Goal: Check status: Check status

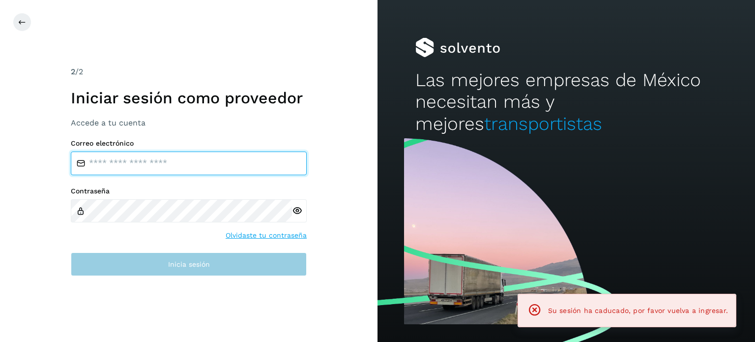
type input "**********"
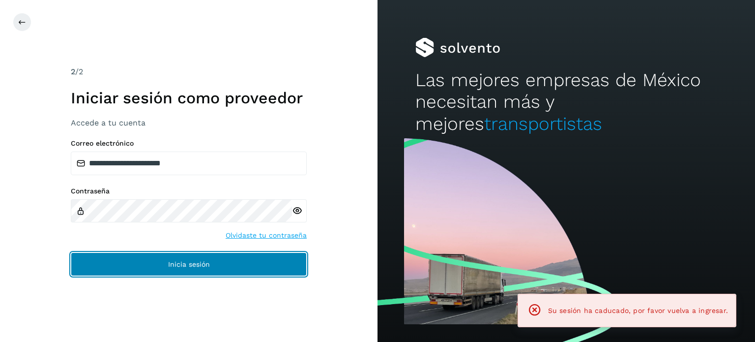
click at [206, 264] on span "Inicia sesión" at bounding box center [189, 264] width 42 height 7
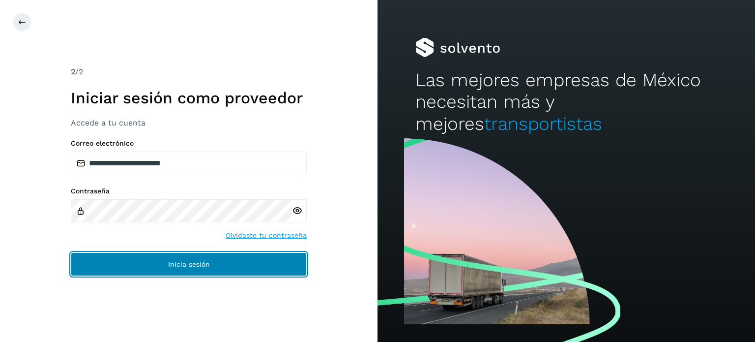
click at [197, 261] on span "Inicia sesión" at bounding box center [189, 264] width 42 height 7
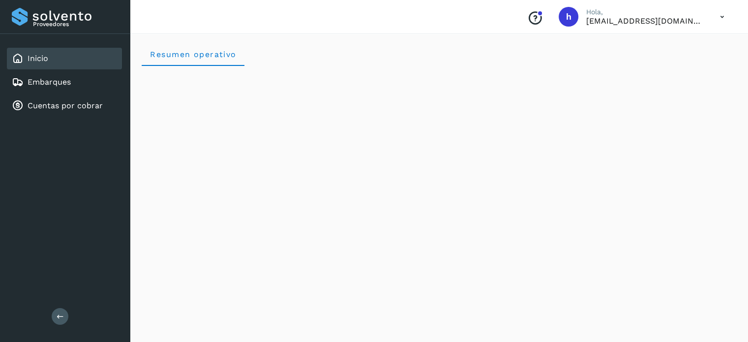
click at [440, 29] on div "Conoce nuestros beneficios [PERSON_NAME], [EMAIL_ADDRESS][DOMAIN_NAME]" at bounding box center [439, 17] width 618 height 34
click at [48, 87] on div "Embarques" at bounding box center [41, 82] width 59 height 12
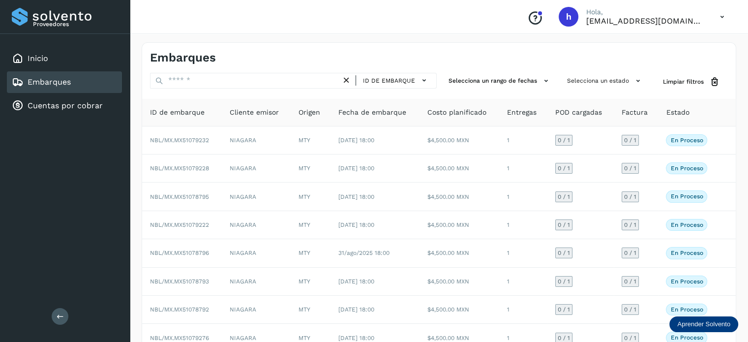
scroll to position [110, 0]
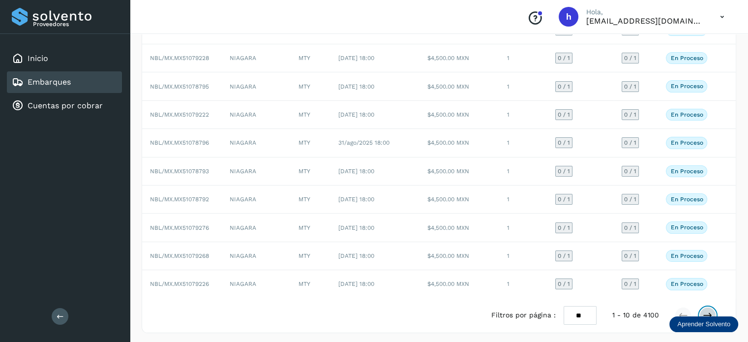
click at [710, 310] on icon at bounding box center [708, 315] width 10 height 10
click at [707, 310] on icon at bounding box center [708, 315] width 10 height 10
click at [703, 310] on icon at bounding box center [708, 315] width 10 height 10
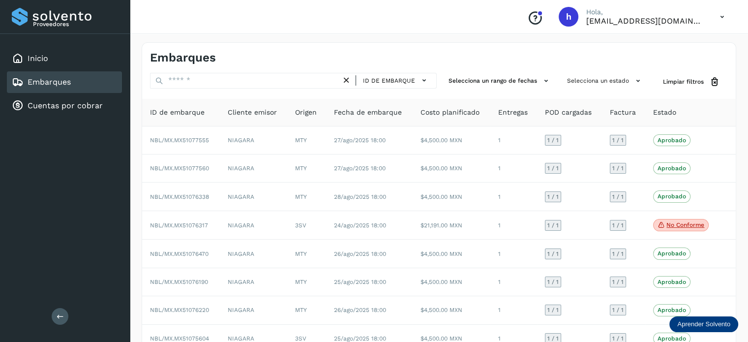
scroll to position [111, 0]
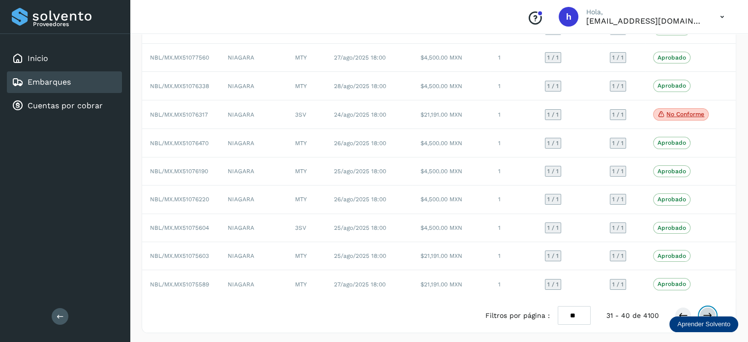
click at [707, 307] on button at bounding box center [707, 315] width 17 height 17
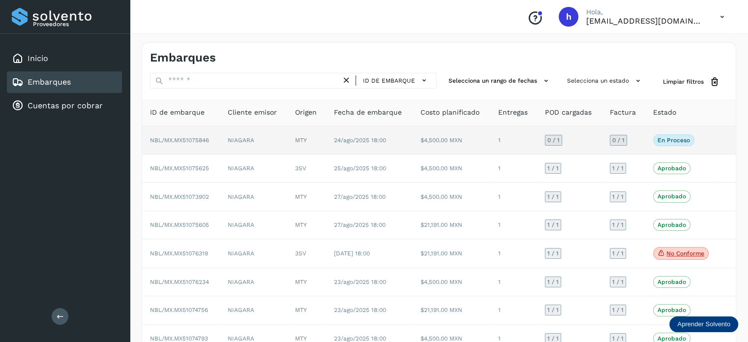
click at [355, 135] on td "24/ago/2025 18:00" at bounding box center [369, 140] width 87 height 28
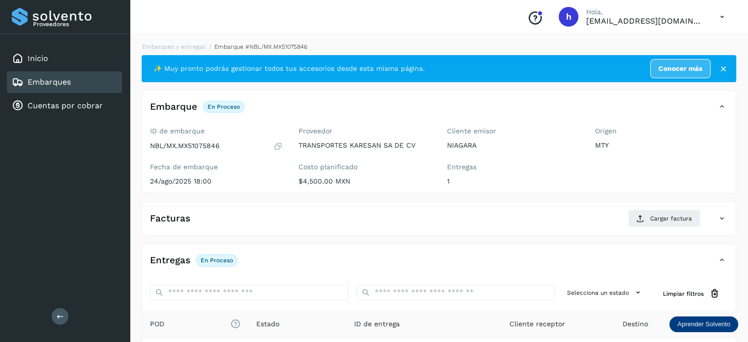
click at [277, 146] on icon at bounding box center [277, 146] width 9 height 10
click at [190, 47] on link "Embarques y entregas" at bounding box center [173, 46] width 63 height 7
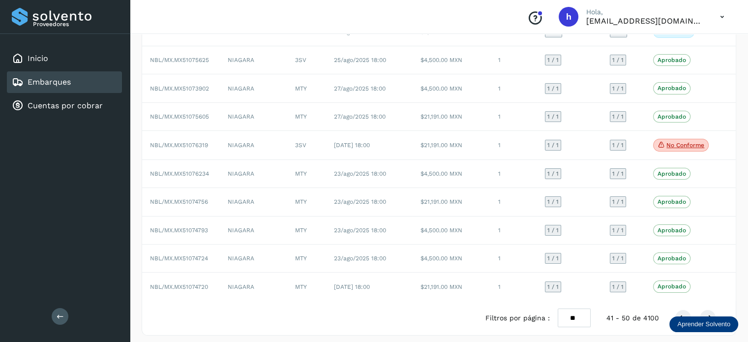
scroll to position [111, 0]
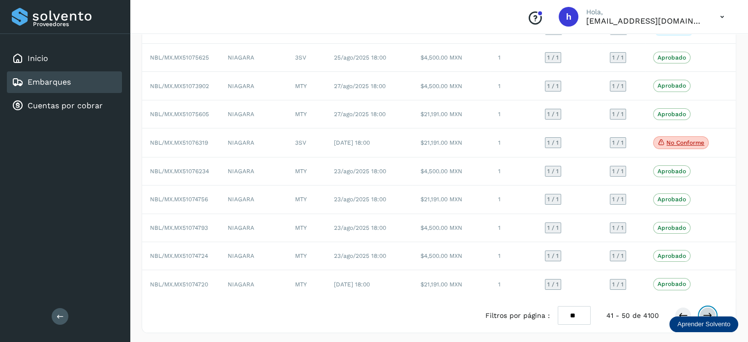
click at [708, 307] on button at bounding box center [707, 315] width 17 height 17
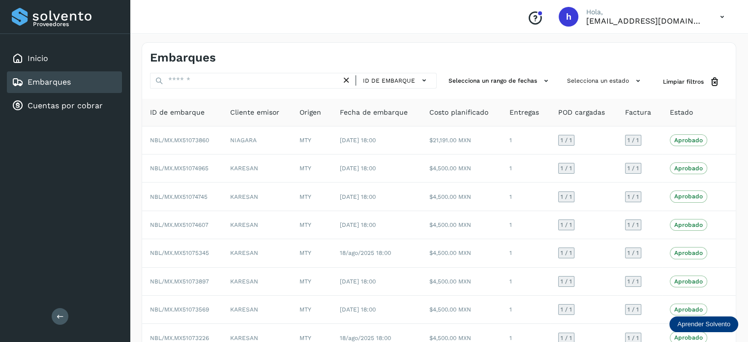
scroll to position [110, 0]
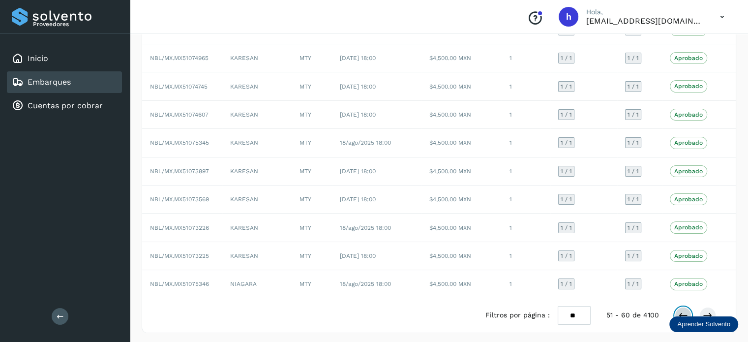
click at [683, 310] on icon at bounding box center [683, 315] width 10 height 10
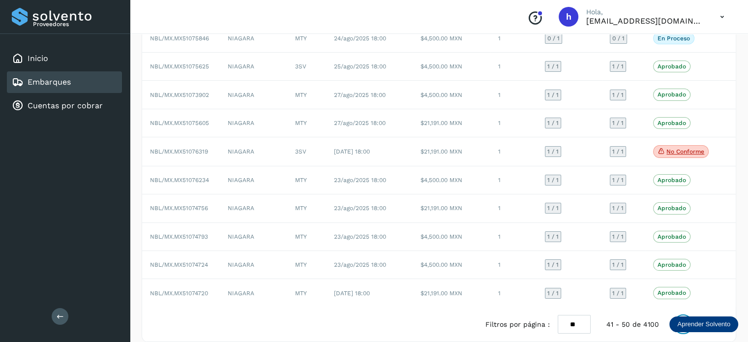
scroll to position [111, 0]
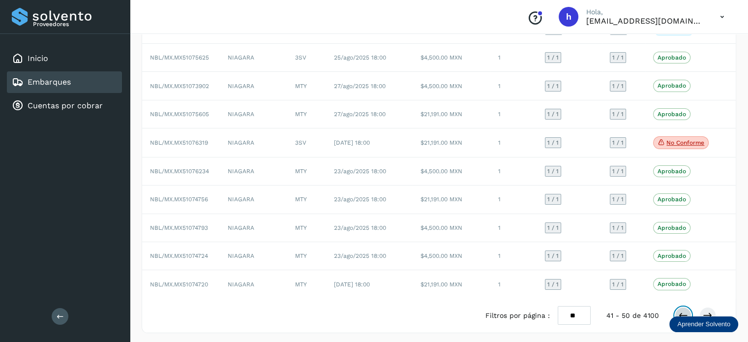
click at [684, 310] on icon at bounding box center [683, 315] width 10 height 10
click at [678, 310] on icon at bounding box center [683, 315] width 10 height 10
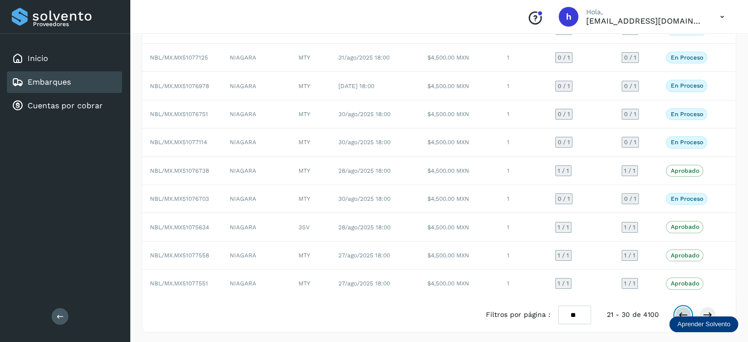
scroll to position [110, 0]
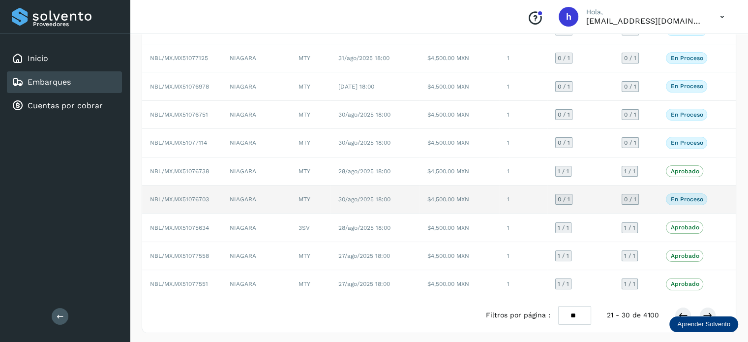
click at [472, 195] on td "$4,500.00 MXN" at bounding box center [460, 199] width 80 height 28
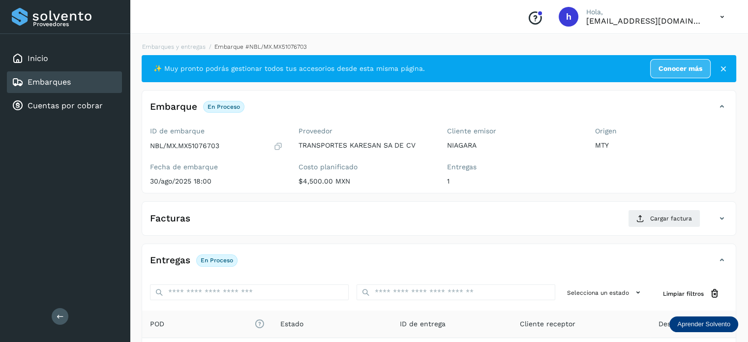
click at [281, 147] on icon at bounding box center [277, 146] width 9 height 10
click at [187, 47] on link "Embarques y entregas" at bounding box center [173, 46] width 63 height 7
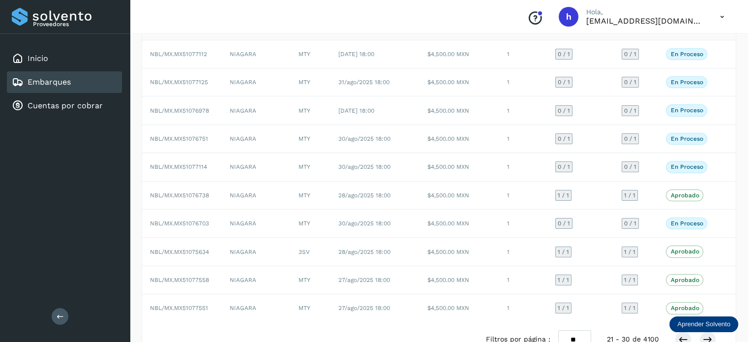
scroll to position [110, 0]
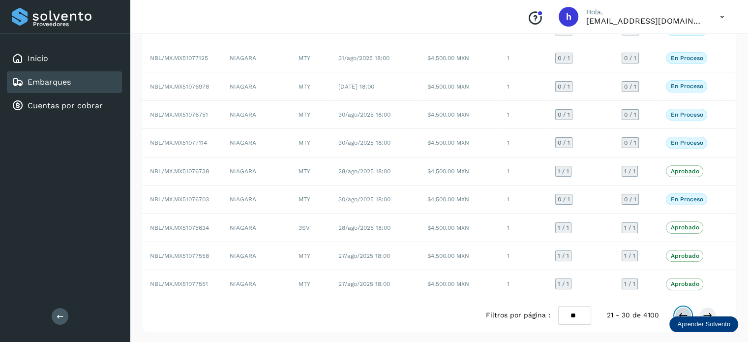
click at [684, 307] on button at bounding box center [683, 315] width 17 height 17
click at [683, 310] on icon at bounding box center [683, 315] width 10 height 10
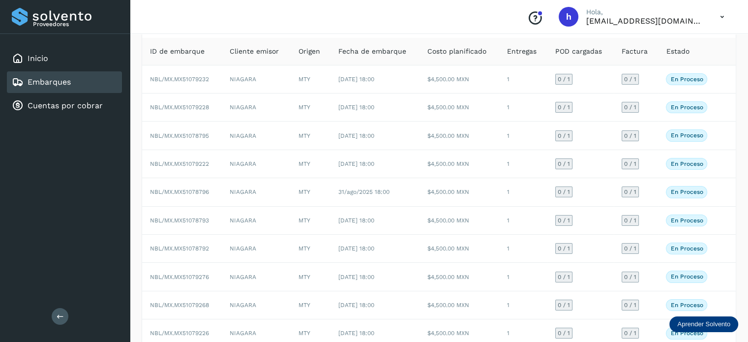
scroll to position [40, 0]
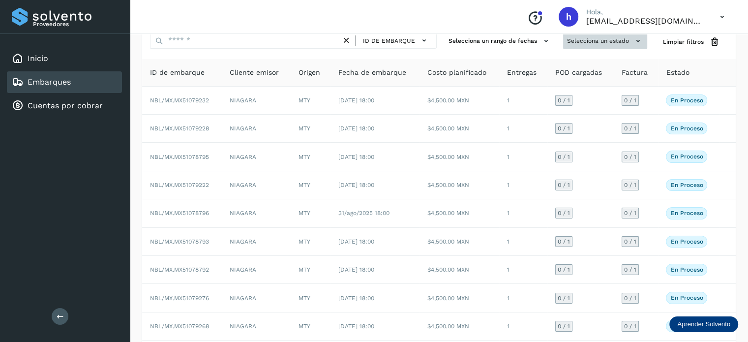
click at [599, 41] on button "Selecciona un estado" at bounding box center [605, 41] width 84 height 16
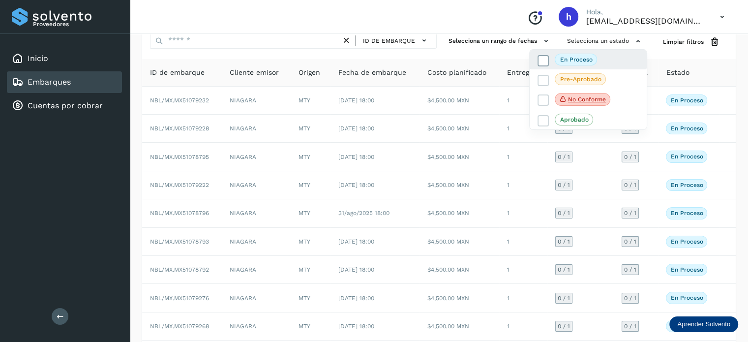
click at [543, 59] on icon at bounding box center [544, 61] width 10 height 10
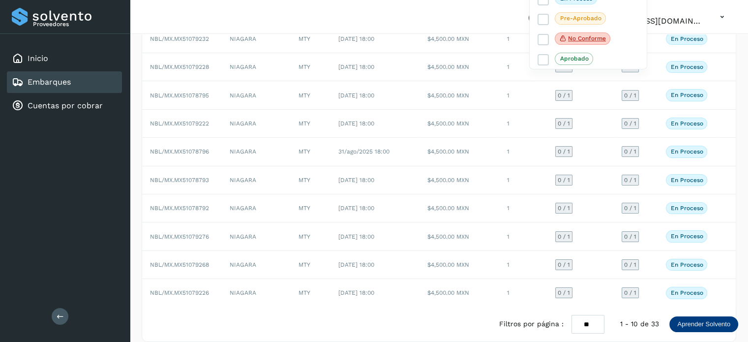
scroll to position [110, 0]
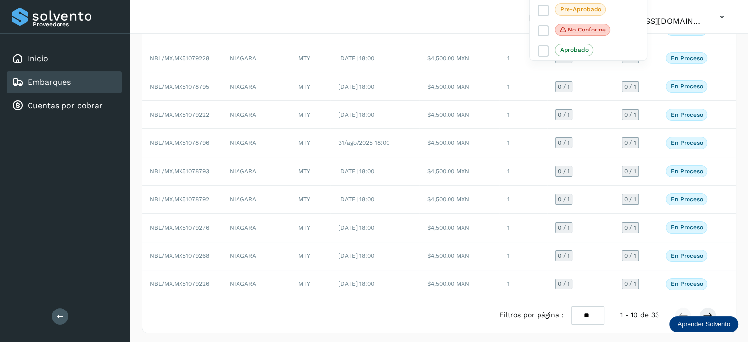
click at [710, 308] on div at bounding box center [374, 171] width 748 height 342
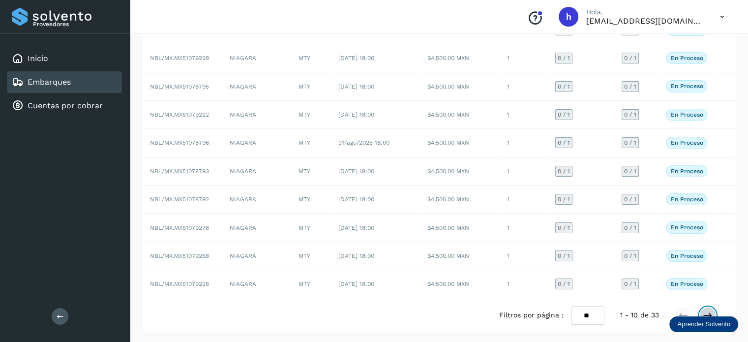
click at [705, 310] on icon at bounding box center [708, 315] width 10 height 10
click at [711, 307] on button at bounding box center [707, 315] width 17 height 17
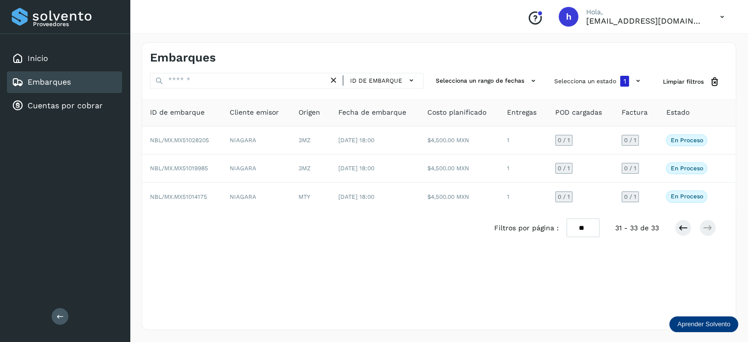
scroll to position [0, 0]
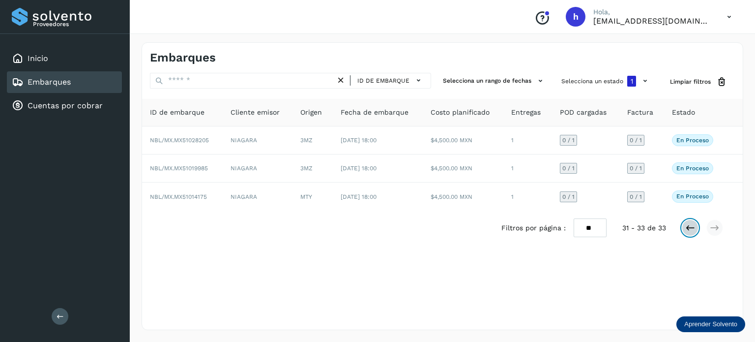
click at [691, 228] on icon at bounding box center [691, 228] width 10 height 10
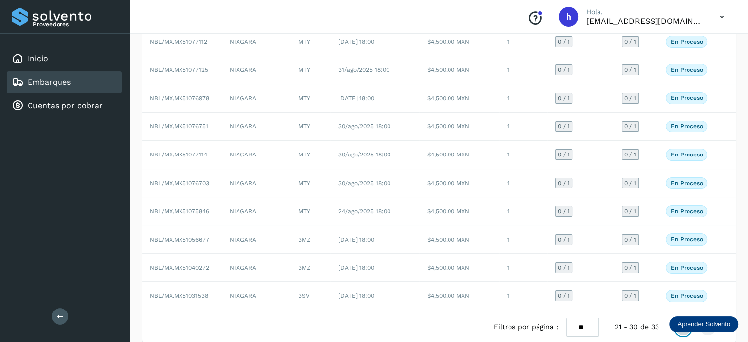
scroll to position [110, 0]
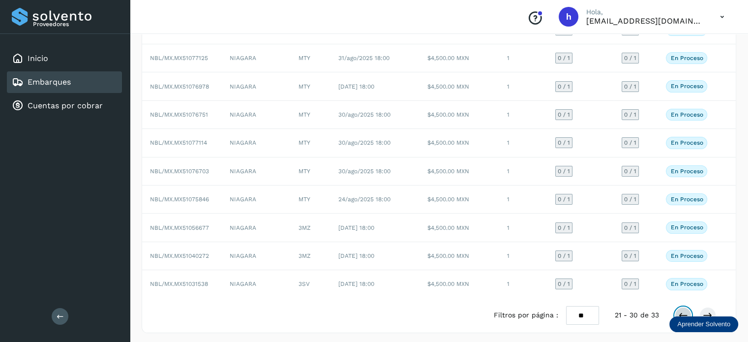
click at [681, 310] on icon at bounding box center [683, 315] width 10 height 10
click at [682, 310] on icon at bounding box center [683, 315] width 10 height 10
click at [708, 307] on button at bounding box center [707, 315] width 17 height 17
click at [706, 310] on icon at bounding box center [708, 315] width 10 height 10
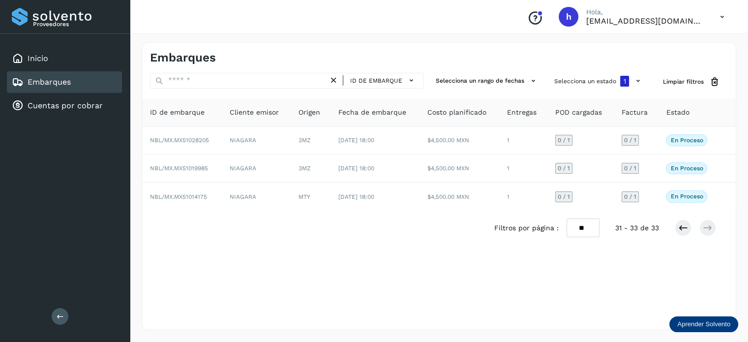
scroll to position [0, 0]
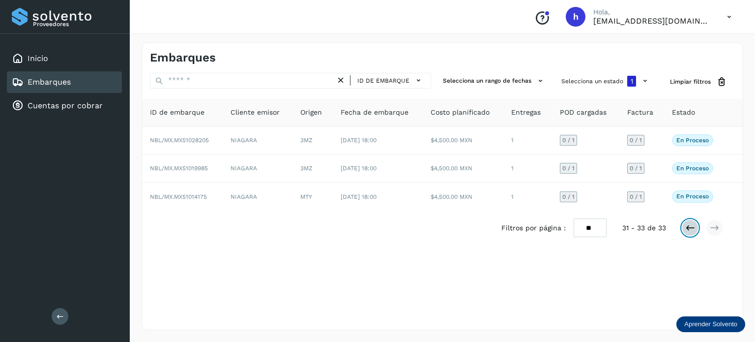
click at [689, 228] on icon at bounding box center [691, 228] width 10 height 10
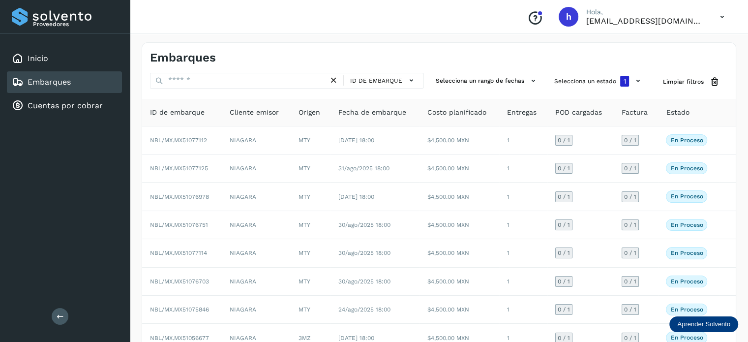
click at [689, 228] on span "En proceso" at bounding box center [686, 225] width 41 height 12
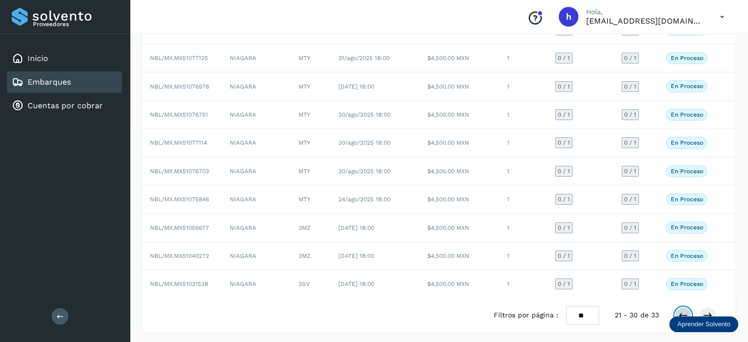
click at [680, 310] on icon at bounding box center [683, 315] width 10 height 10
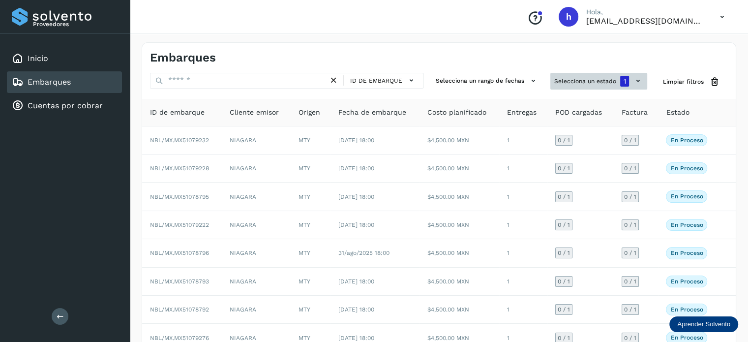
click at [582, 75] on button "Selecciona un estado 1" at bounding box center [598, 81] width 97 height 17
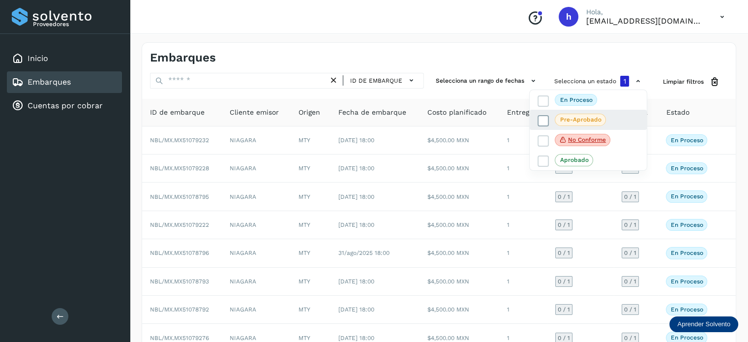
click at [546, 114] on label "Pre-Aprobado" at bounding box center [572, 120] width 68 height 12
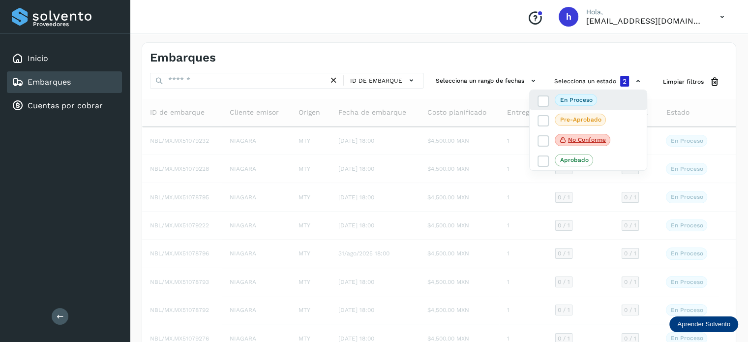
click at [545, 108] on div "En proceso" at bounding box center [588, 100] width 117 height 20
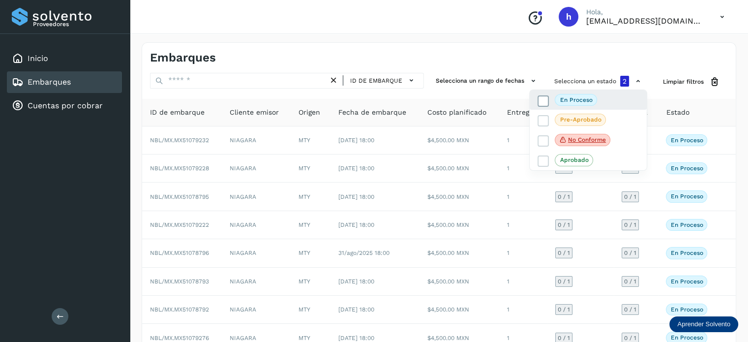
click at [544, 104] on icon at bounding box center [544, 101] width 10 height 10
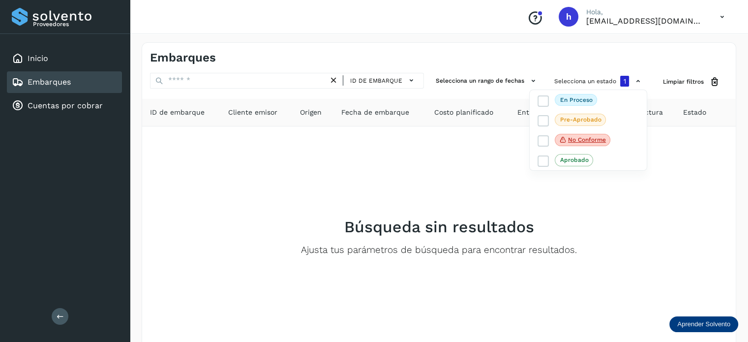
click at [682, 88] on div at bounding box center [374, 171] width 748 height 342
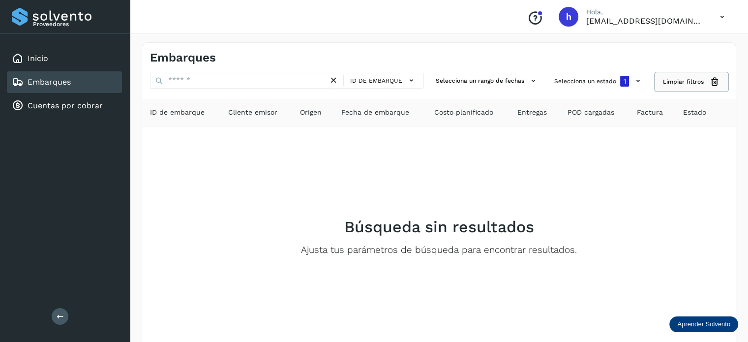
click at [682, 83] on span "Limpiar filtros" at bounding box center [683, 81] width 41 height 9
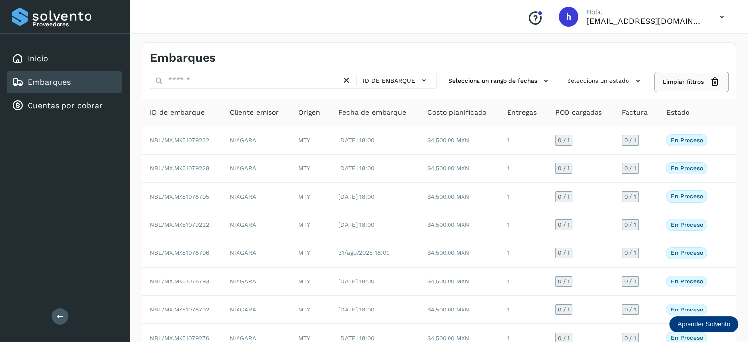
click at [710, 79] on icon at bounding box center [715, 82] width 10 height 10
click at [705, 86] on button "Limpiar filtros" at bounding box center [691, 82] width 73 height 18
click at [722, 53] on div "Embarques" at bounding box center [439, 54] width 594 height 22
click at [92, 58] on div "Inicio" at bounding box center [64, 59] width 115 height 22
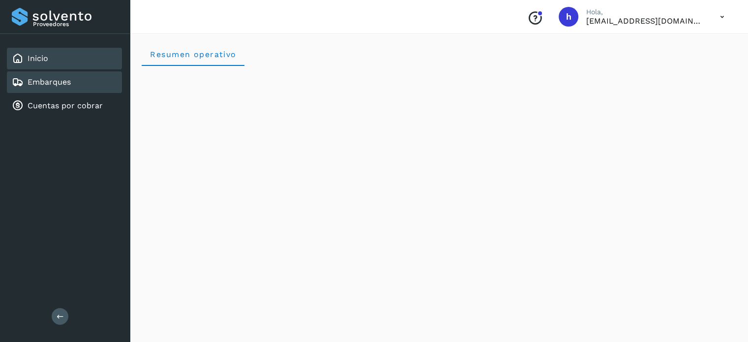
click at [72, 80] on div "Embarques" at bounding box center [64, 82] width 115 height 22
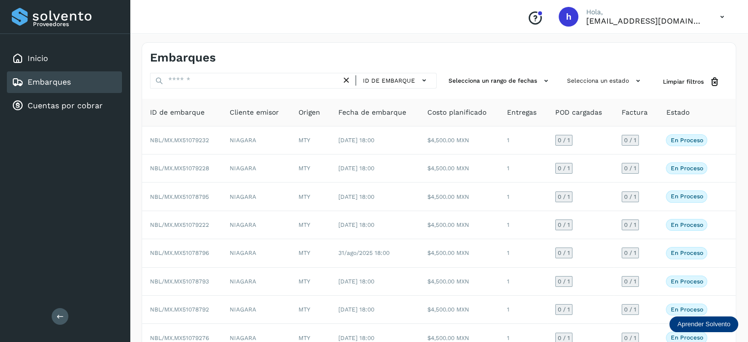
click at [352, 78] on icon at bounding box center [346, 80] width 10 height 10
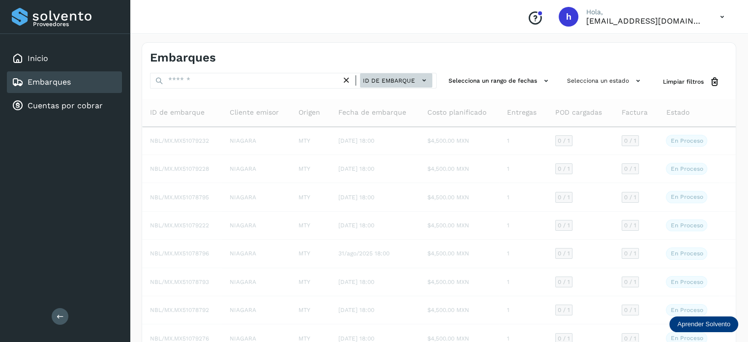
click at [393, 78] on span "ID de embarque" at bounding box center [389, 80] width 52 height 9
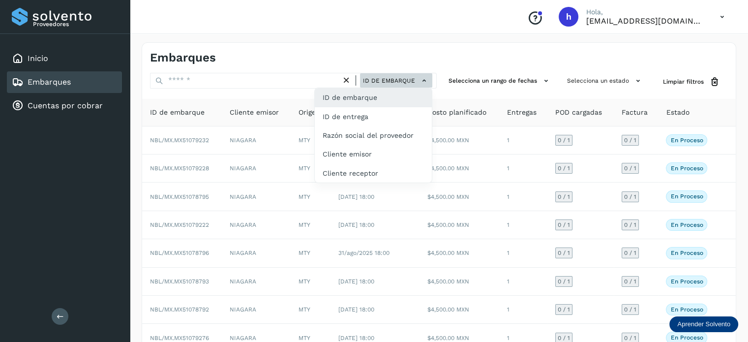
click at [393, 78] on div at bounding box center [374, 171] width 748 height 342
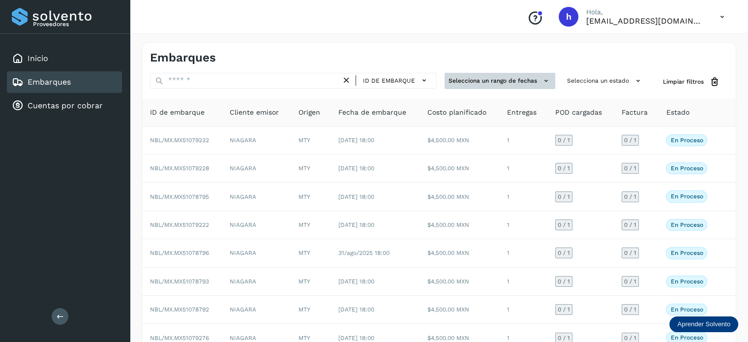
click at [510, 78] on button "Selecciona un rango de fechas" at bounding box center [500, 81] width 111 height 16
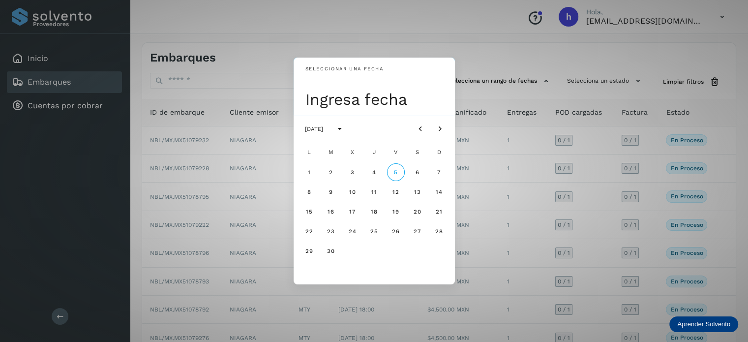
click at [494, 61] on div "Seleccionar una fecha Ingresa fecha [DATE] L M X J V S D 1 2 3 4 5 6 7 8 9 10 1…" at bounding box center [374, 171] width 748 height 342
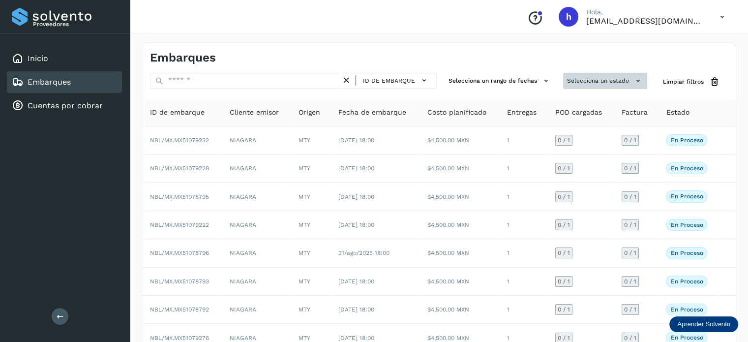
click at [580, 79] on button "Selecciona un estado" at bounding box center [605, 81] width 84 height 16
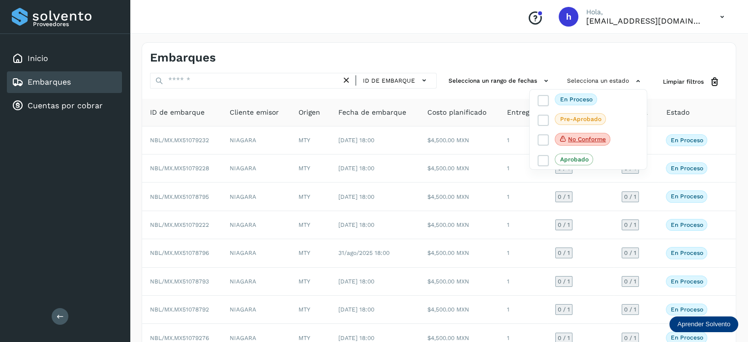
click at [553, 58] on div at bounding box center [374, 171] width 748 height 342
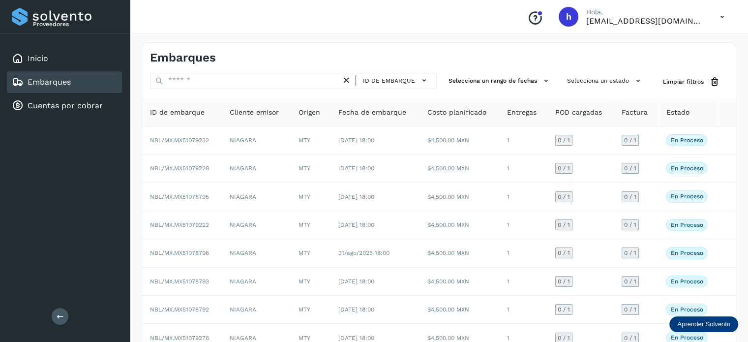
click at [352, 79] on icon at bounding box center [346, 80] width 10 height 10
click at [589, 77] on button "Selecciona un estado" at bounding box center [605, 81] width 84 height 16
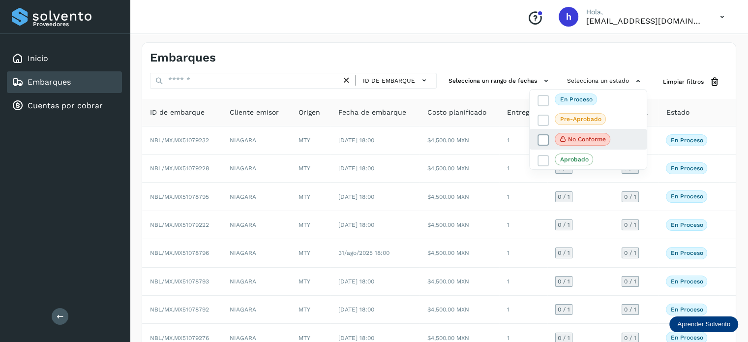
click at [610, 135] on label "No conforme" at bounding box center [574, 139] width 73 height 13
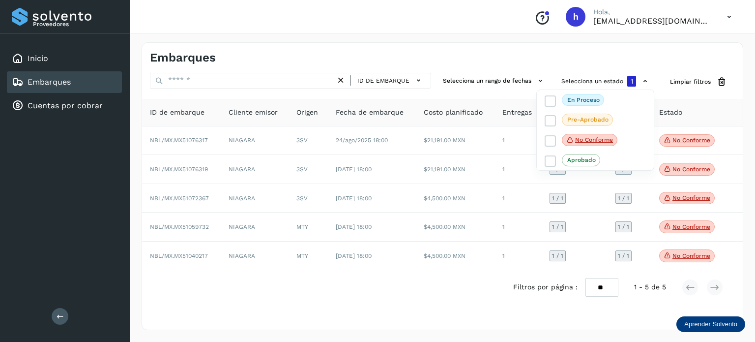
click at [598, 58] on div at bounding box center [377, 171] width 755 height 342
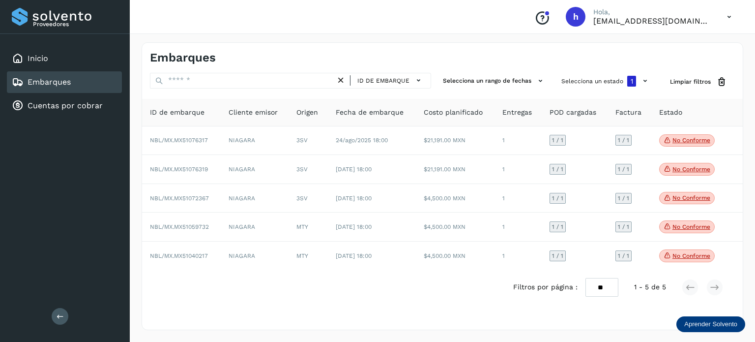
click at [738, 100] on th at bounding box center [734, 113] width 17 height 28
click at [742, 79] on div "ID de embarque Selecciona un rango de fechas Selecciona un estado 1 Limpiar fil…" at bounding box center [442, 82] width 601 height 18
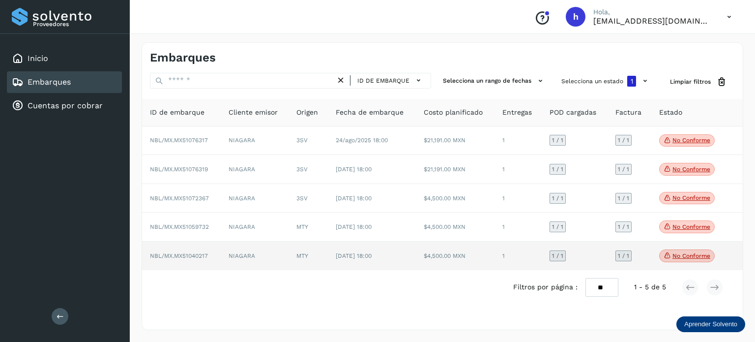
click at [684, 257] on p "No conforme" at bounding box center [692, 255] width 38 height 7
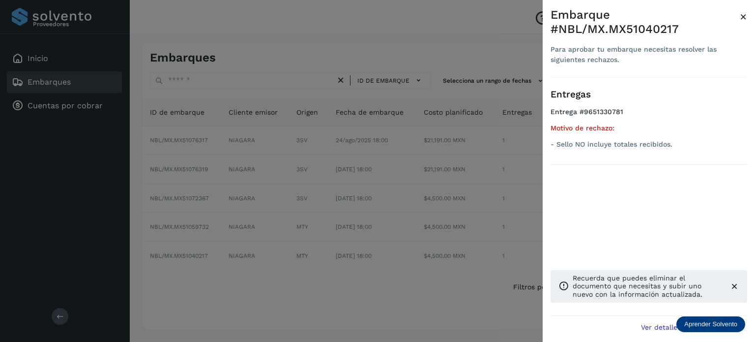
click at [413, 298] on div at bounding box center [377, 171] width 755 height 342
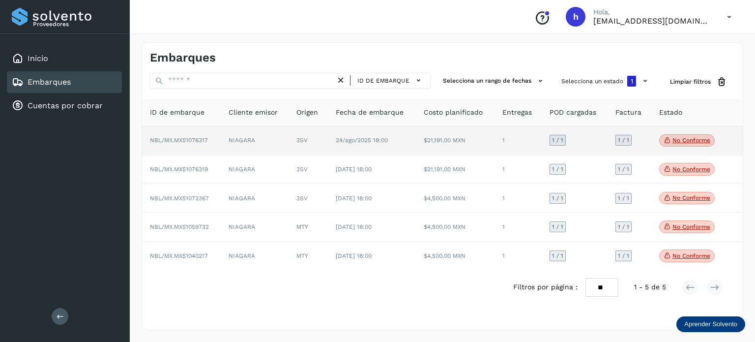
click at [690, 134] on span "No conforme" at bounding box center [688, 140] width 56 height 13
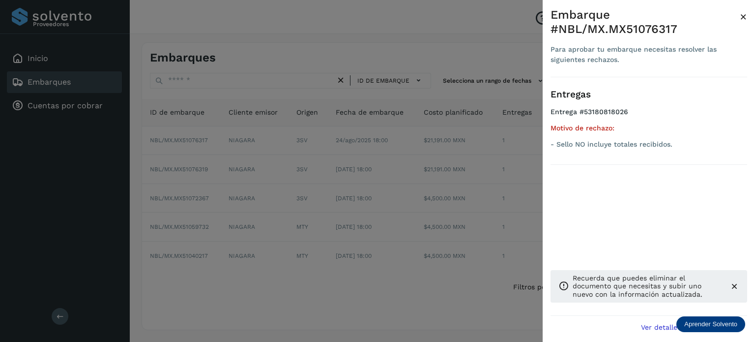
click at [457, 64] on div at bounding box center [377, 171] width 755 height 342
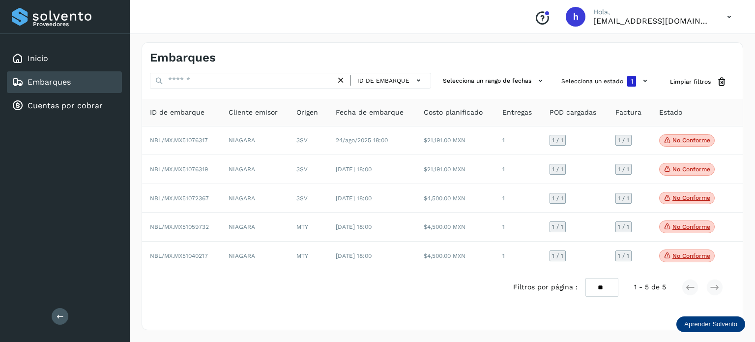
click at [486, 56] on div "Embarques" at bounding box center [442, 54] width 601 height 22
click at [470, 51] on div "Embarques" at bounding box center [442, 54] width 601 height 22
click at [690, 76] on button "Limpiar filtros" at bounding box center [698, 82] width 73 height 18
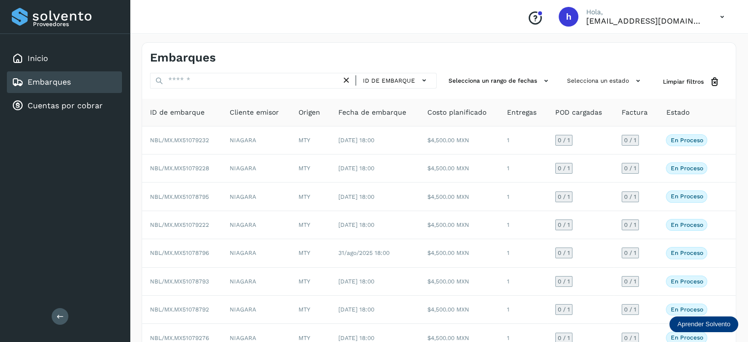
click at [526, 59] on div "Embarques" at bounding box center [439, 54] width 594 height 22
click at [373, 58] on div "Embarques" at bounding box center [294, 58] width 289 height 14
click at [282, 55] on div "Embarques" at bounding box center [294, 58] width 289 height 14
click at [295, 54] on div "Embarques" at bounding box center [294, 58] width 289 height 14
click at [348, 84] on icon at bounding box center [346, 80] width 10 height 10
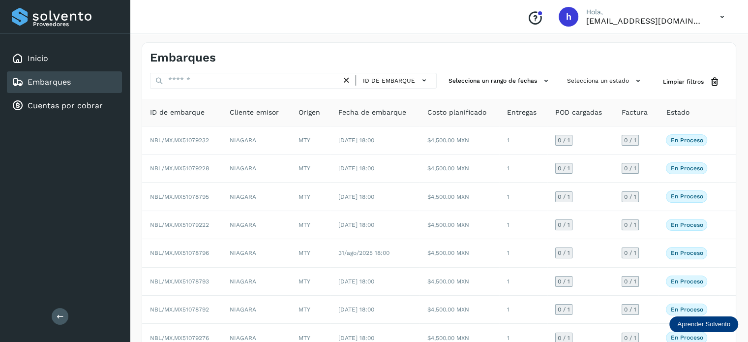
click at [348, 84] on icon at bounding box center [346, 80] width 10 height 10
click at [342, 45] on div "Embarques" at bounding box center [439, 54] width 594 height 22
click at [351, 80] on icon at bounding box center [346, 80] width 10 height 10
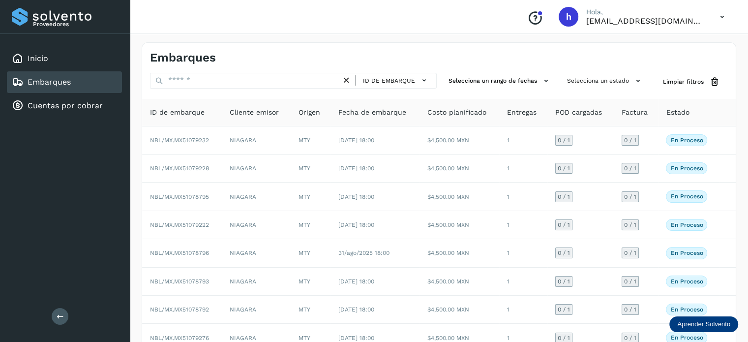
click at [351, 80] on icon at bounding box center [346, 80] width 10 height 10
click at [399, 50] on div "Embarques" at bounding box center [439, 54] width 594 height 22
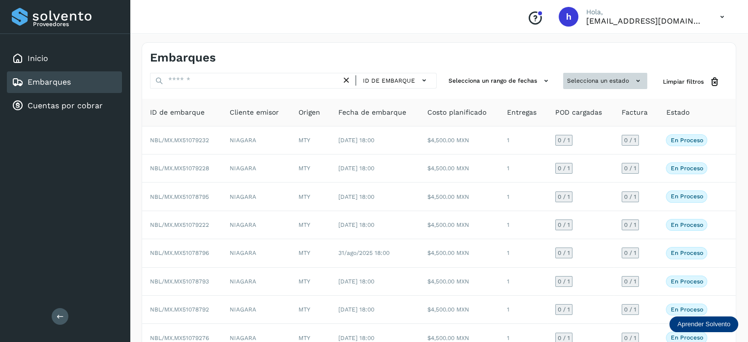
click at [618, 78] on button "Selecciona un estado" at bounding box center [605, 81] width 84 height 16
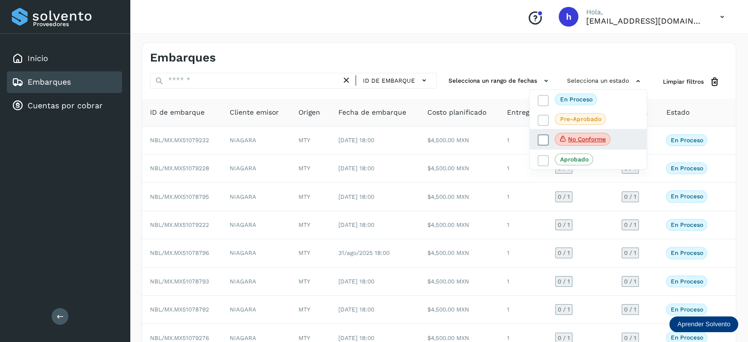
click at [577, 136] on p "No conforme" at bounding box center [587, 139] width 38 height 7
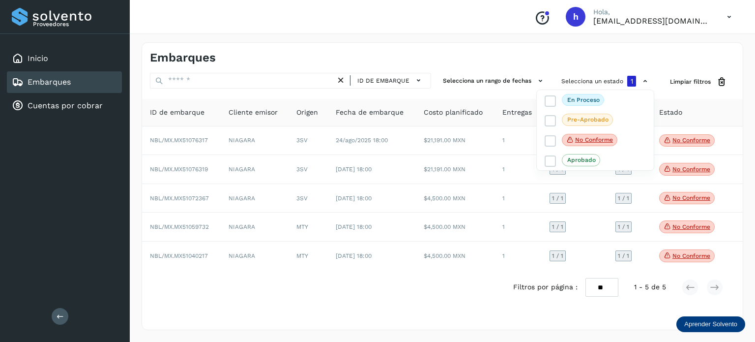
click at [526, 47] on div at bounding box center [377, 171] width 755 height 342
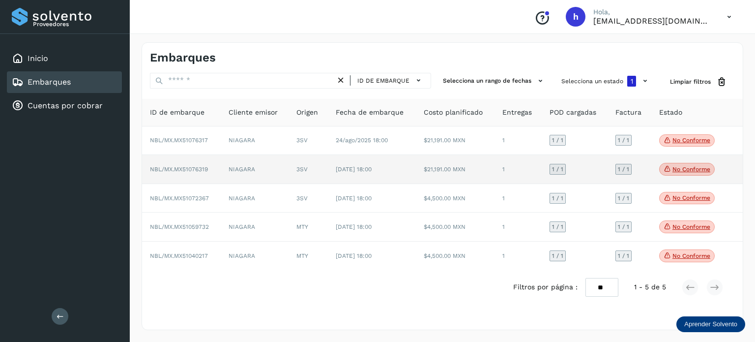
click at [679, 169] on p "No conforme" at bounding box center [692, 169] width 38 height 7
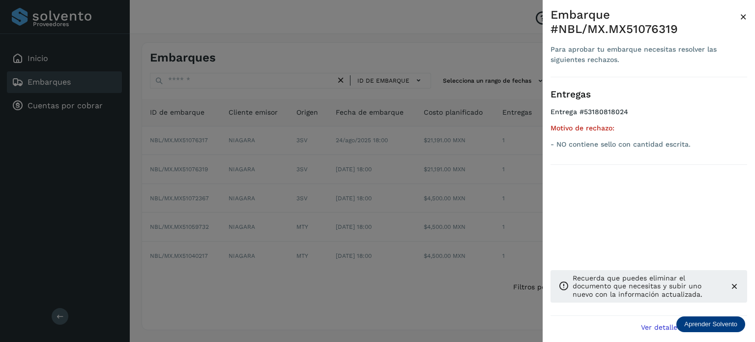
click at [471, 57] on div at bounding box center [377, 171] width 755 height 342
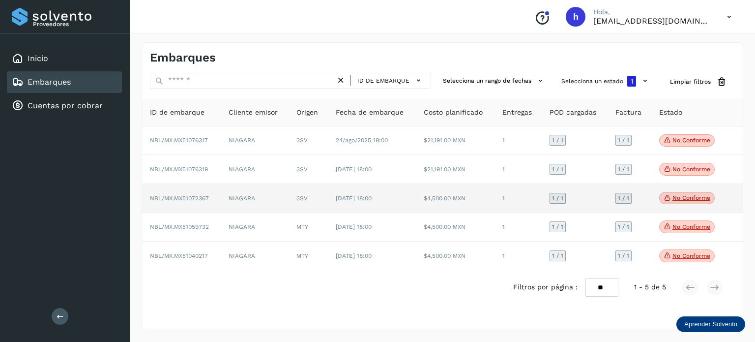
click at [668, 195] on icon at bounding box center [668, 197] width 8 height 9
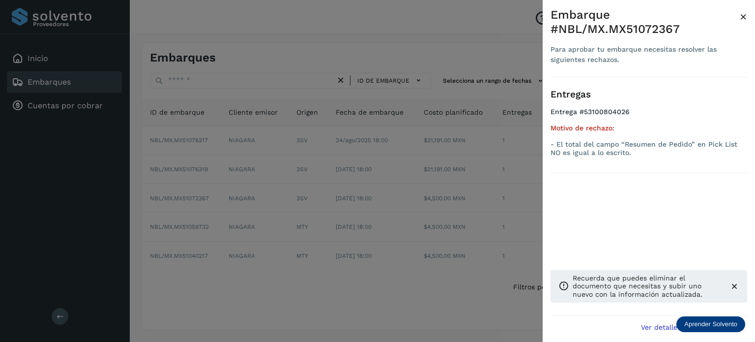
click at [490, 193] on div at bounding box center [377, 171] width 755 height 342
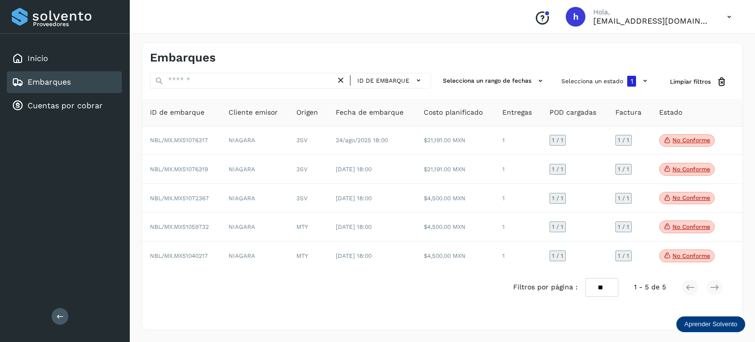
click at [413, 37] on div "Embarques ID de embarque Selecciona un rango de fechas Selecciona un estado 1 L…" at bounding box center [443, 185] width 626 height 311
click at [63, 54] on div "Inicio" at bounding box center [64, 59] width 115 height 22
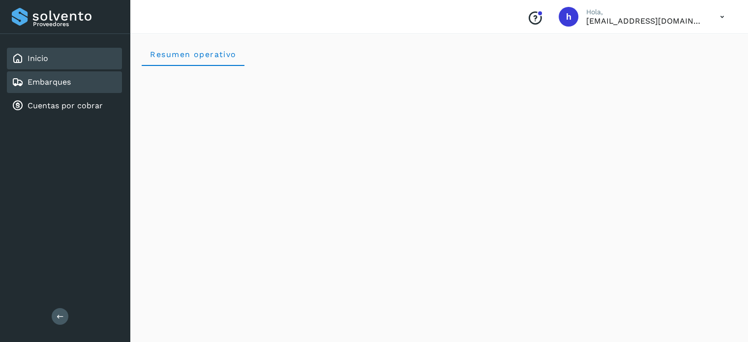
click at [58, 77] on link "Embarques" at bounding box center [49, 81] width 43 height 9
